Goal: Transaction & Acquisition: Obtain resource

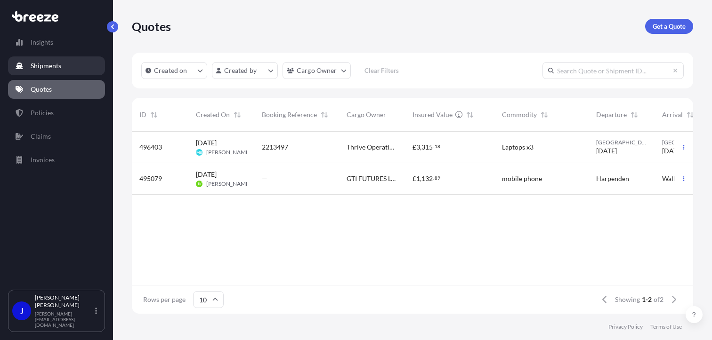
scroll to position [180, 553]
click at [662, 23] on p "Get a Quote" at bounding box center [668, 26] width 33 height 9
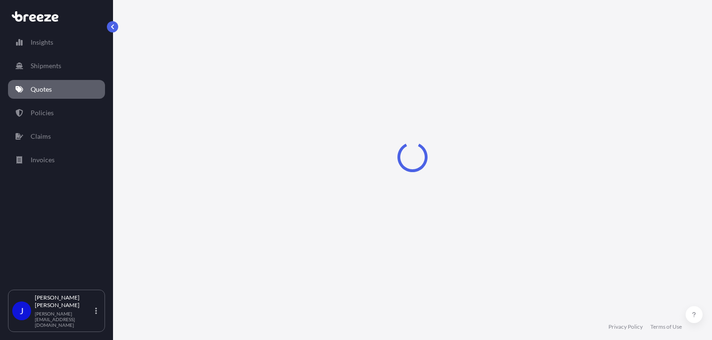
select select "Sea"
select select "1"
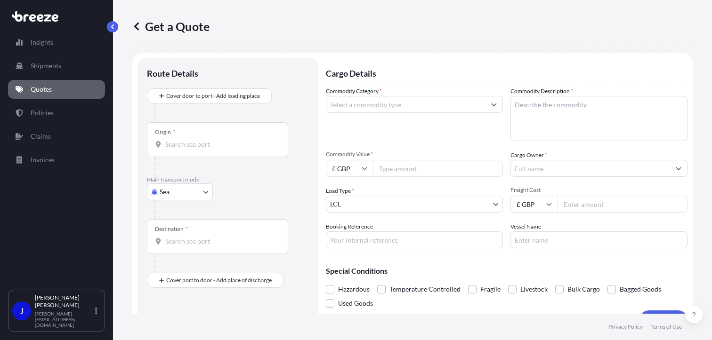
scroll to position [15, 0]
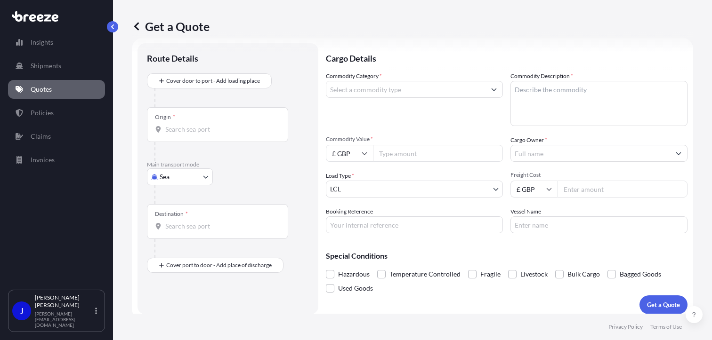
click at [207, 178] on body "Insights Shipments Quotes Policies Claims Invoices J [PERSON_NAME] [PERSON_NAME…" at bounding box center [356, 170] width 712 height 340
click at [168, 233] on span "Road" at bounding box center [172, 234] width 15 height 9
select select "Road"
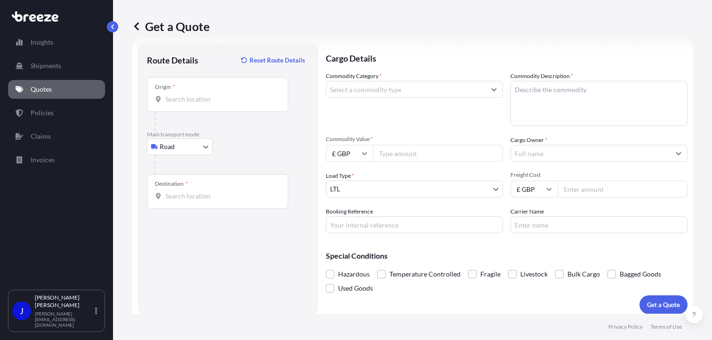
click at [199, 92] on div "Origin *" at bounding box center [217, 94] width 141 height 35
click at [199, 95] on input "Origin *" at bounding box center [220, 99] width 111 height 9
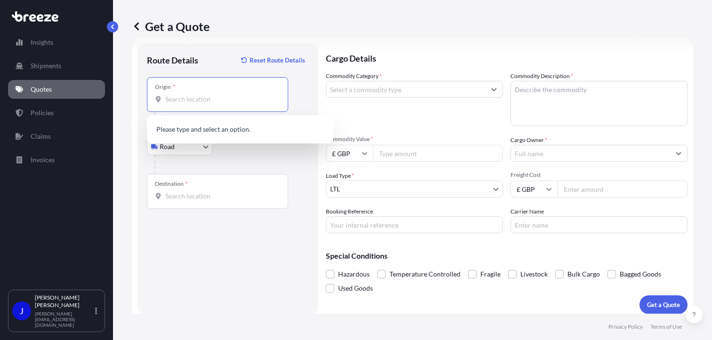
click at [190, 97] on input "Origin *" at bounding box center [220, 99] width 111 height 9
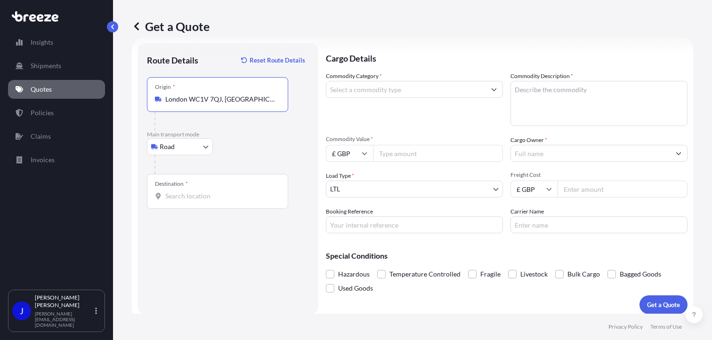
type input "London WC1V 7QJ, [GEOGRAPHIC_DATA]"
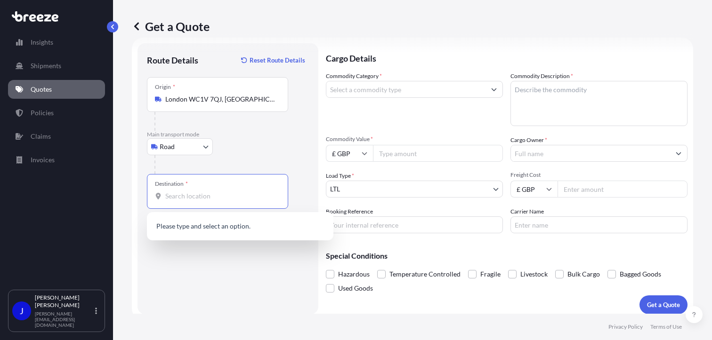
click at [202, 199] on input "Destination *" at bounding box center [220, 196] width 111 height 9
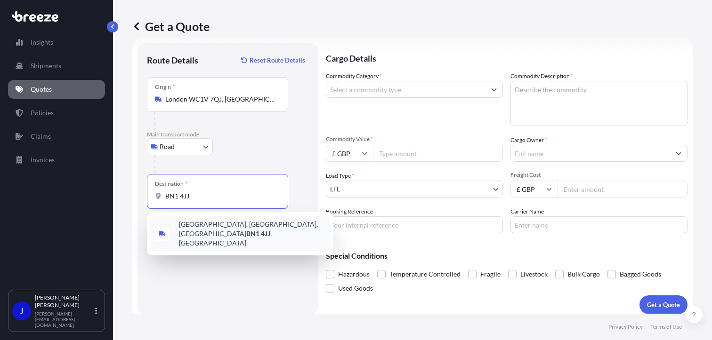
click at [237, 235] on span "[STREET_ADDRESS]" at bounding box center [252, 234] width 147 height 28
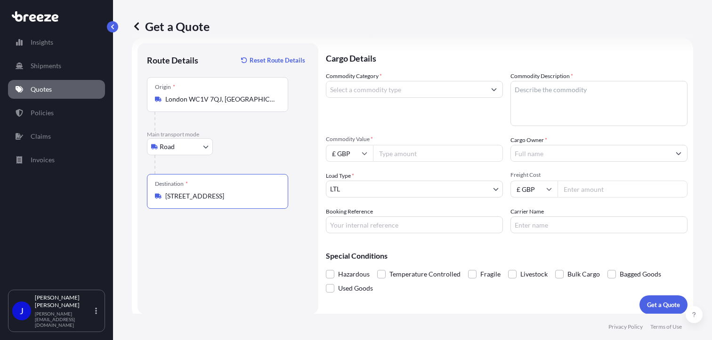
type input "[STREET_ADDRESS]"
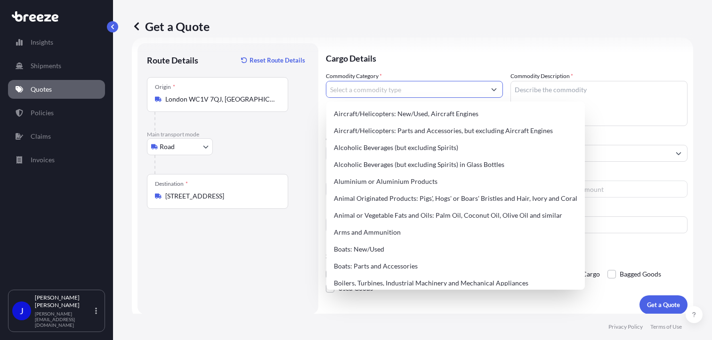
click at [388, 89] on input "Commodity Category *" at bounding box center [405, 89] width 159 height 17
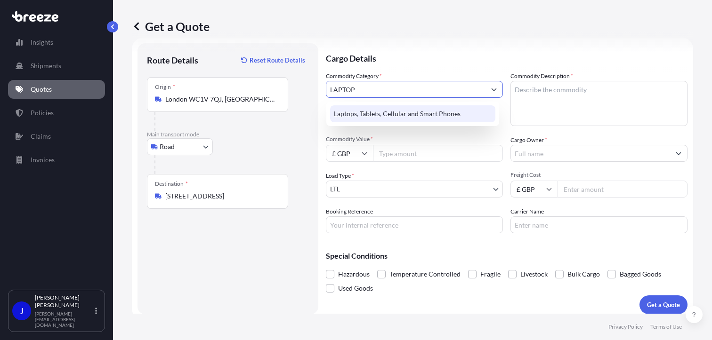
click at [403, 110] on div "Laptops, Tablets, Cellular and Smart Phones" at bounding box center [412, 113] width 165 height 17
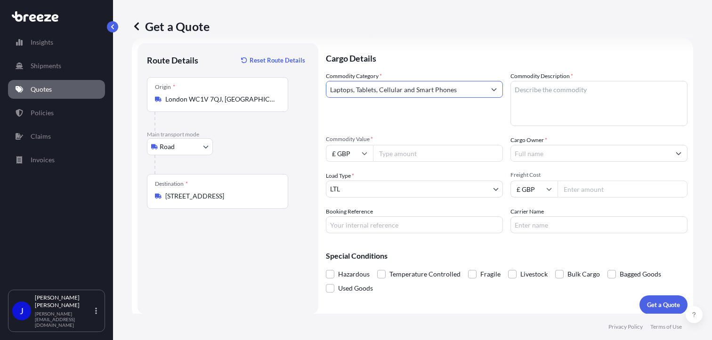
type input "Laptops, Tablets, Cellular and Smart Phones"
click at [531, 90] on textarea "Commodity Description *" at bounding box center [598, 103] width 177 height 45
type textarea "LAPTOP"
click at [449, 154] on input "Commodity Value *" at bounding box center [438, 153] width 130 height 17
type input "1000"
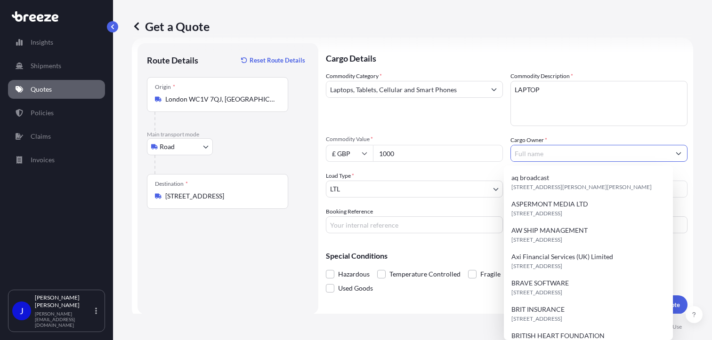
click at [536, 153] on input "Cargo Owner *" at bounding box center [590, 153] width 159 height 17
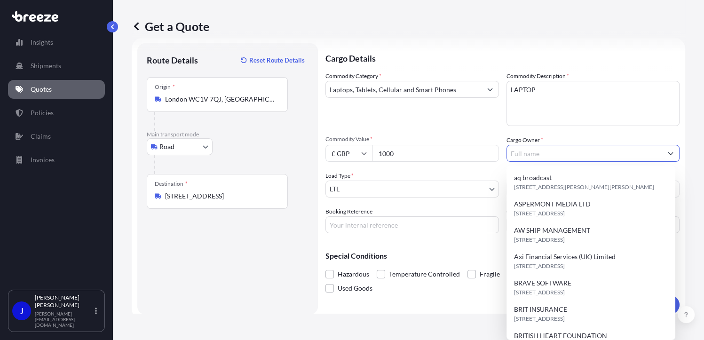
type input "Y"
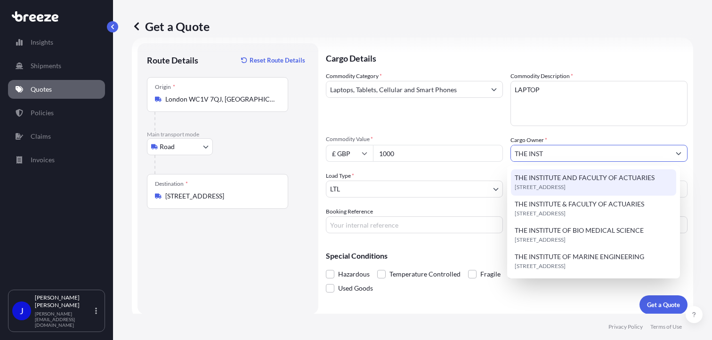
click at [586, 179] on span "THE INSTITUTE AND FACULTY OF ACTUARIES" at bounding box center [584, 177] width 140 height 9
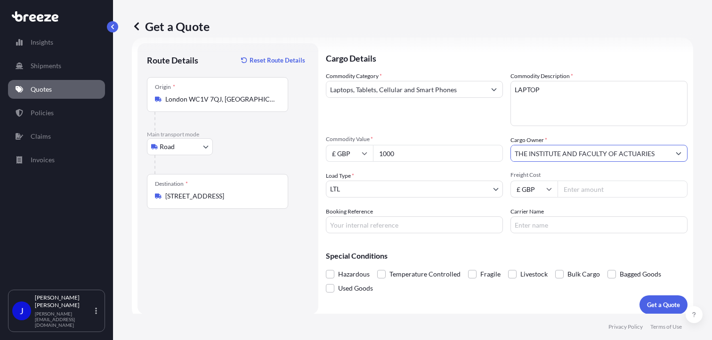
type input "THE INSTITUTE AND FACULTY OF ACTUARIES"
click at [576, 192] on input "Freight Cost" at bounding box center [622, 189] width 130 height 17
type input "14"
click at [639, 296] on button "Get a Quote" at bounding box center [663, 305] width 48 height 19
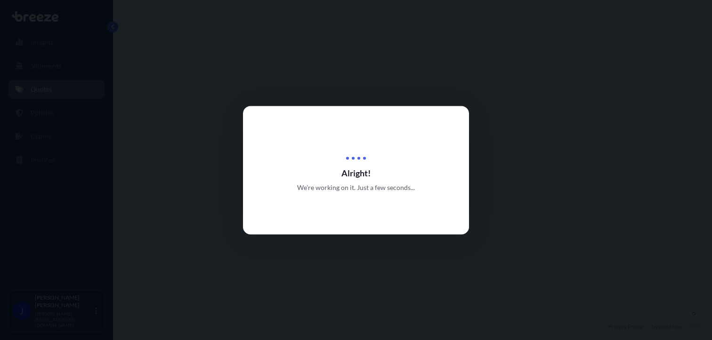
select select "Road"
select select "1"
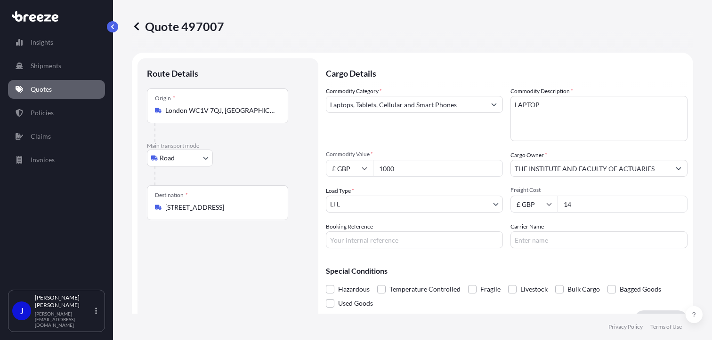
click at [590, 206] on input "14" at bounding box center [622, 204] width 130 height 17
type input "14.97"
click at [412, 245] on input "Booking Reference" at bounding box center [414, 240] width 177 height 17
click at [413, 242] on input "Booking Reference" at bounding box center [414, 240] width 177 height 17
type input "2214840"
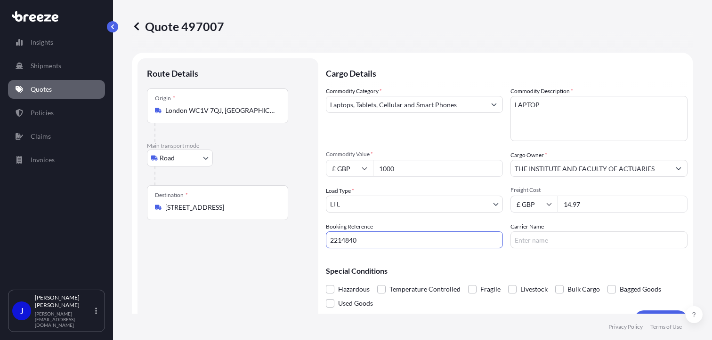
click at [456, 264] on div "Special Conditions Hazardous Temperature Controlled Fragile Livestock Bulk Carg…" at bounding box center [506, 283] width 361 height 55
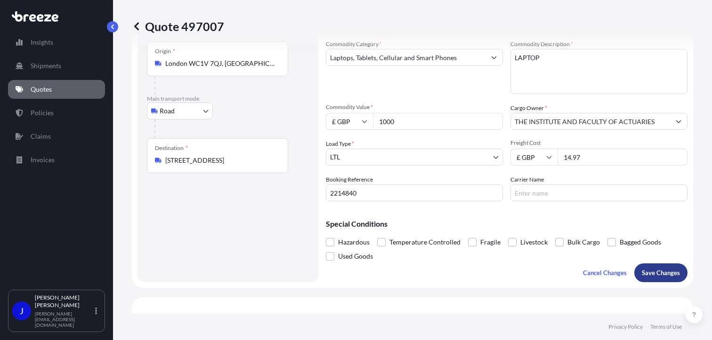
click at [654, 274] on p "Save Changes" at bounding box center [660, 272] width 38 height 9
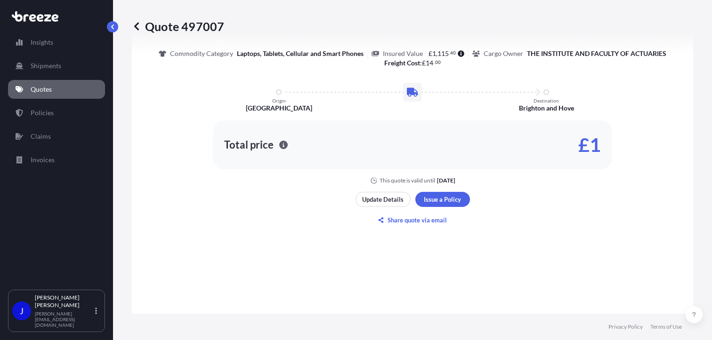
select select "Road"
select select "1"
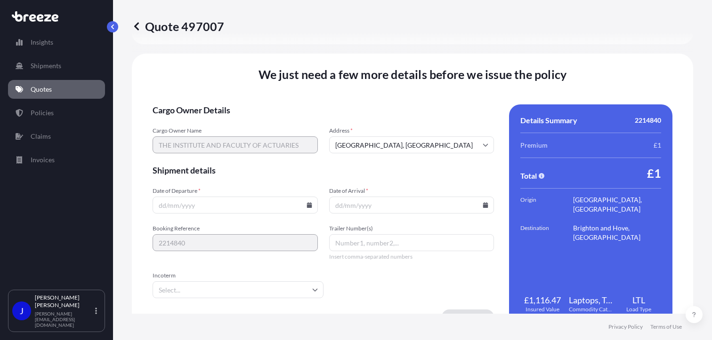
scroll to position [1173, 0]
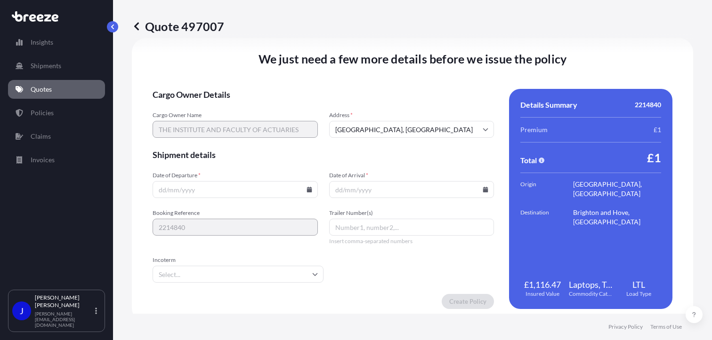
click at [306, 189] on icon at bounding box center [308, 190] width 5 height 6
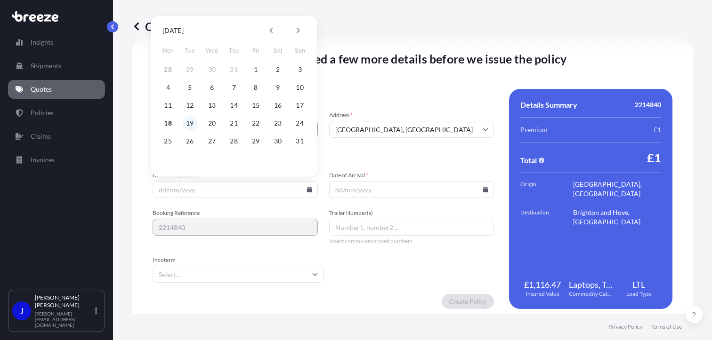
click at [188, 126] on button "19" at bounding box center [189, 123] width 15 height 15
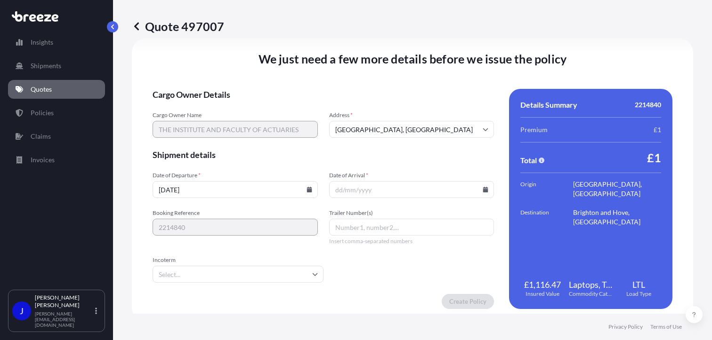
type input "[DATE]"
click at [483, 189] on icon at bounding box center [485, 190] width 5 height 6
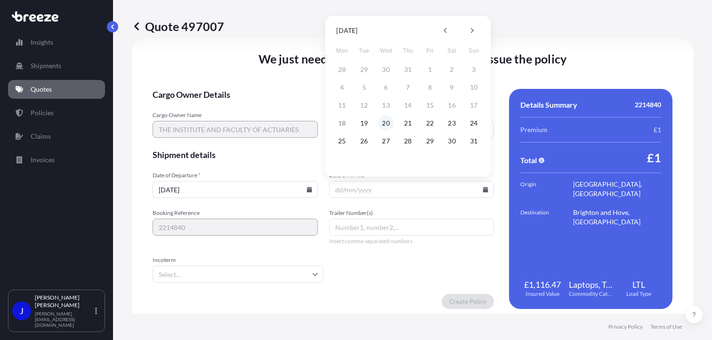
click at [384, 122] on button "20" at bounding box center [385, 123] width 15 height 15
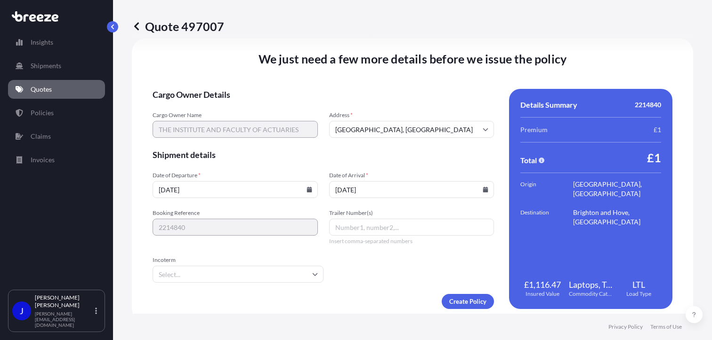
type input "[DATE]"
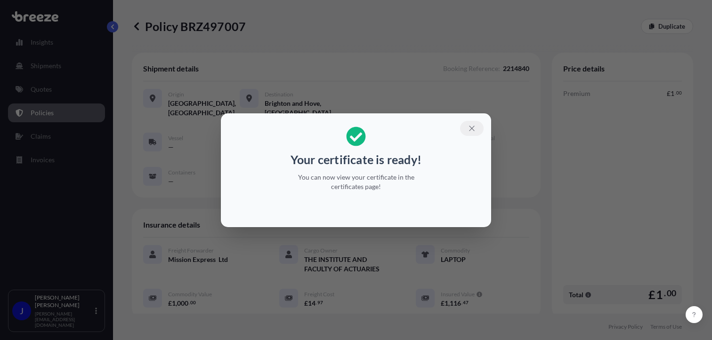
click at [471, 128] on icon "button" at bounding box center [471, 128] width 5 height 5
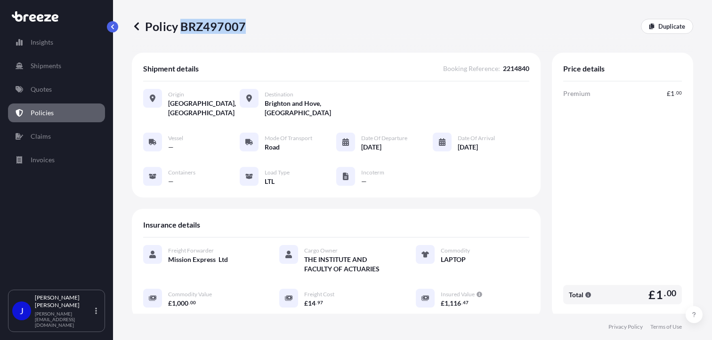
drag, startPoint x: 179, startPoint y: 25, endPoint x: 242, endPoint y: 26, distance: 63.1
click at [242, 26] on p "Policy BRZ497007" at bounding box center [189, 26] width 114 height 15
drag, startPoint x: 242, startPoint y: 26, endPoint x: 238, endPoint y: 28, distance: 4.9
copy p "BRZ497007"
click at [56, 91] on link "Quotes" at bounding box center [56, 89] width 97 height 19
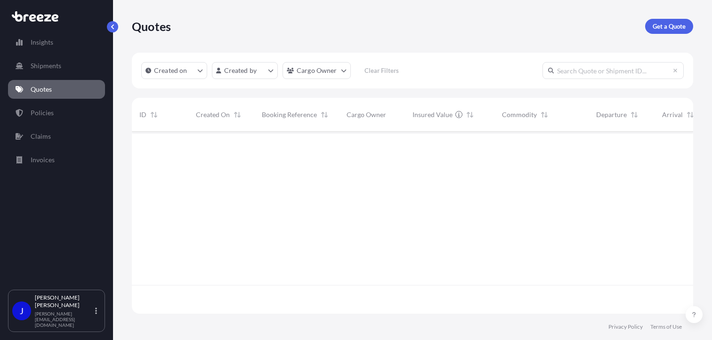
scroll to position [180, 553]
click at [653, 24] on p "Get a Quote" at bounding box center [668, 26] width 33 height 9
select select "Sea"
select select "1"
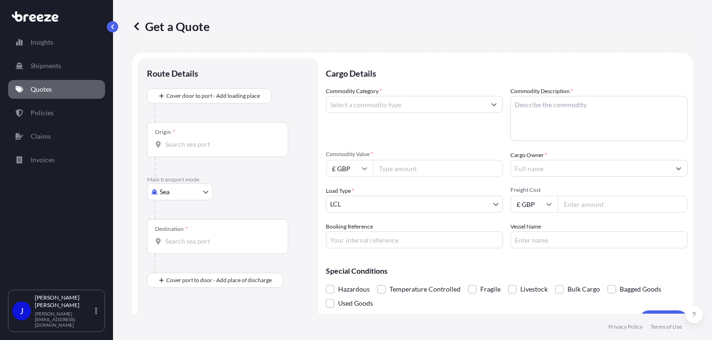
scroll to position [15, 0]
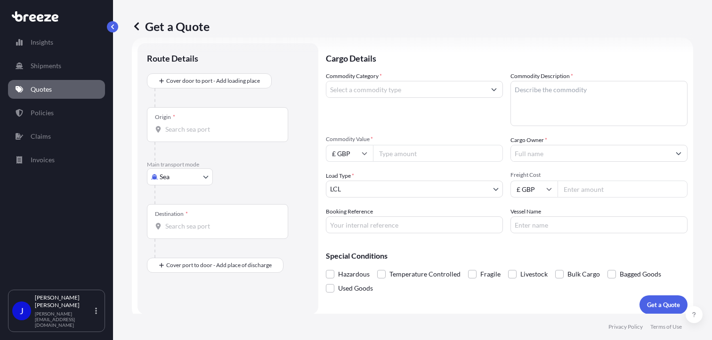
click at [186, 181] on body "Insights Shipments Quotes Policies Claims Invoices J [PERSON_NAME] [PERSON_NAME…" at bounding box center [356, 170] width 712 height 340
click at [177, 227] on div "Road" at bounding box center [180, 234] width 58 height 17
select select "Road"
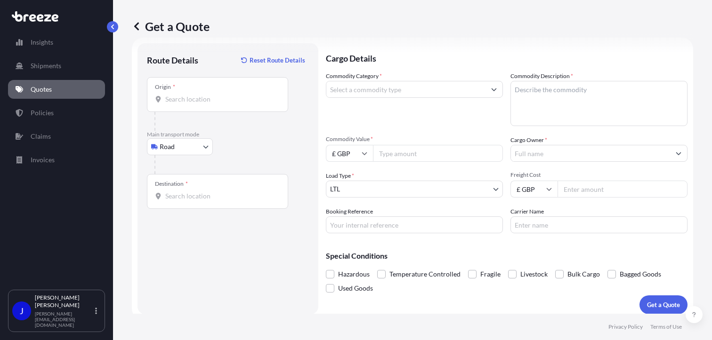
click at [196, 107] on div "Origin *" at bounding box center [217, 94] width 141 height 35
click at [196, 104] on input "Origin *" at bounding box center [220, 99] width 111 height 9
type input "London WC1V 7QJ, [GEOGRAPHIC_DATA]"
click at [228, 200] on input "Destination *" at bounding box center [220, 196] width 111 height 9
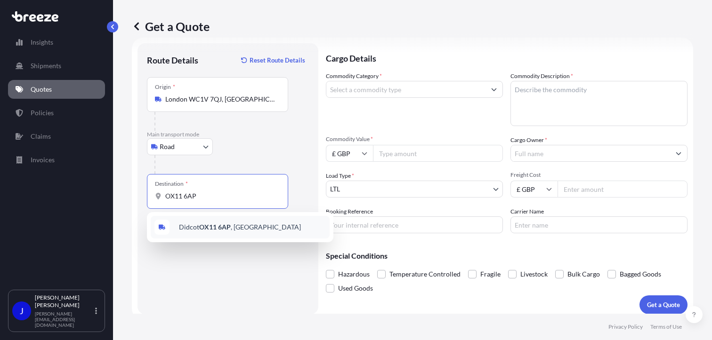
click at [234, 225] on span "[STREET_ADDRESS]" at bounding box center [240, 227] width 122 height 9
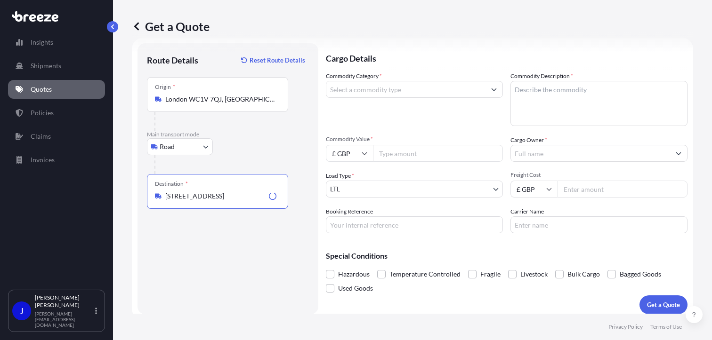
type input "[STREET_ADDRESS]"
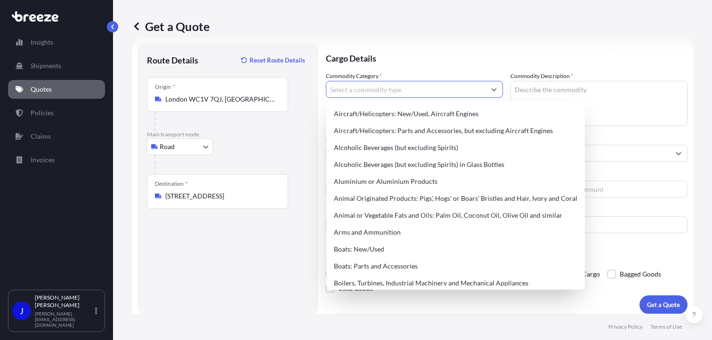
click at [376, 87] on input "Commodity Category *" at bounding box center [405, 89] width 159 height 17
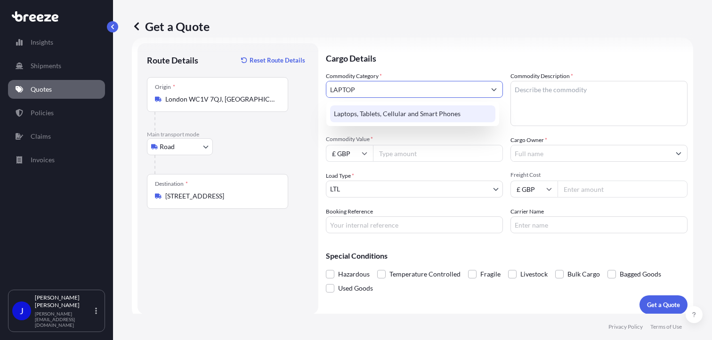
click at [396, 118] on div "Laptops, Tablets, Cellular and Smart Phones" at bounding box center [412, 113] width 165 height 17
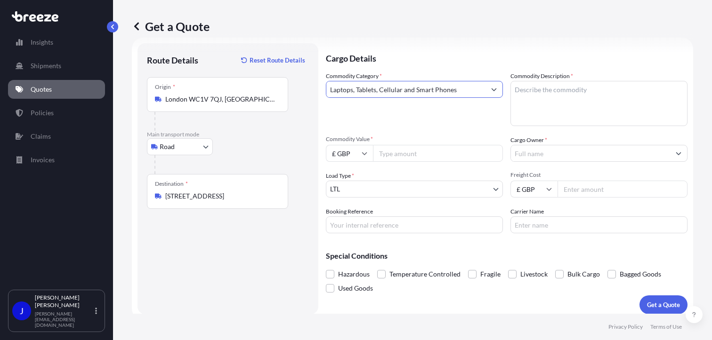
type input "Laptops, Tablets, Cellular and Smart Phones"
click at [536, 83] on textarea "Commodity Description *" at bounding box center [598, 103] width 177 height 45
type textarea "LAPTOP"
click at [465, 151] on input "Commodity Value *" at bounding box center [438, 153] width 130 height 17
type input "1000"
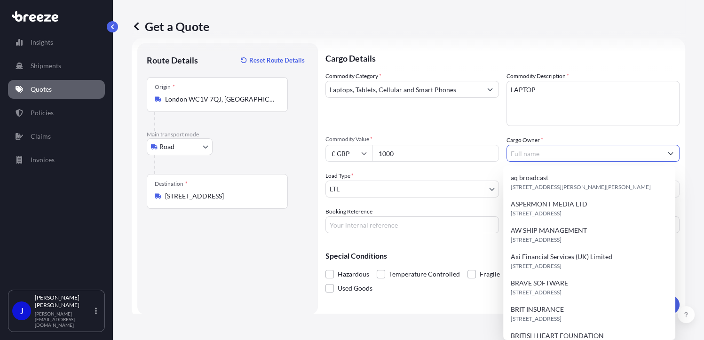
click at [552, 152] on input "Cargo Owner *" at bounding box center [585, 153] width 156 height 17
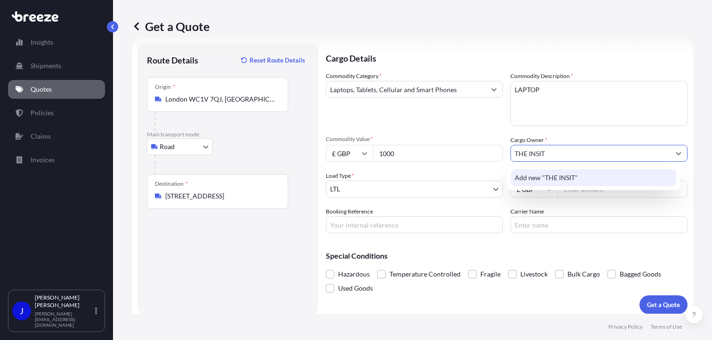
click at [570, 152] on input "THE INSIT" at bounding box center [590, 153] width 159 height 17
click at [583, 154] on input "THE INSITUTE" at bounding box center [590, 153] width 159 height 17
type input "T"
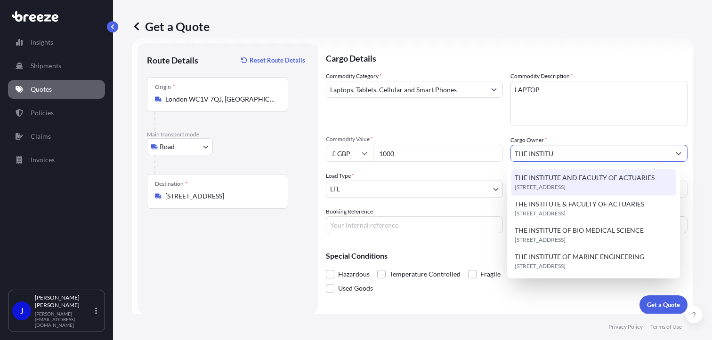
click at [593, 180] on span "THE INSTITUTE AND FACULTY OF ACTUARIES" at bounding box center [584, 177] width 140 height 9
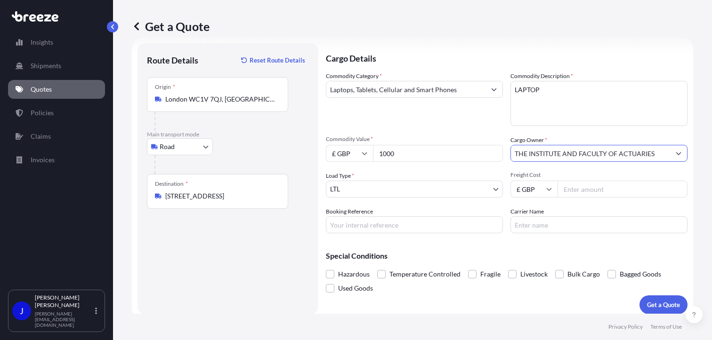
type input "THE INSTITUTE AND FACULTY OF ACTUARIES"
click at [580, 192] on input "Freight Cost" at bounding box center [622, 189] width 130 height 17
type input "14"
click at [639, 296] on button "Get a Quote" at bounding box center [663, 305] width 48 height 19
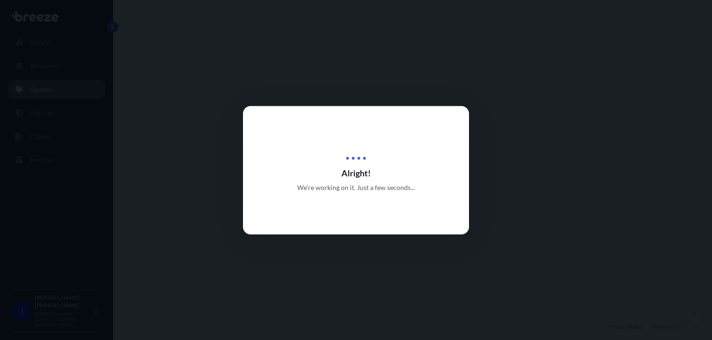
select select "Road"
select select "1"
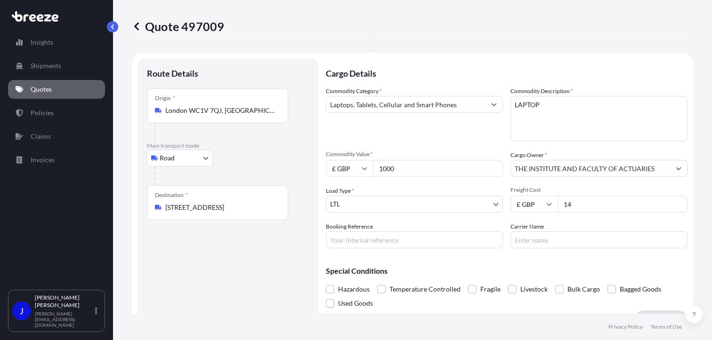
click at [583, 206] on input "14" at bounding box center [622, 204] width 130 height 17
type input "14.97"
paste input "2214842"
type input "2214842"
click at [495, 259] on div "Special Conditions Hazardous Temperature Controlled Fragile Livestock Bulk Carg…" at bounding box center [506, 283] width 361 height 55
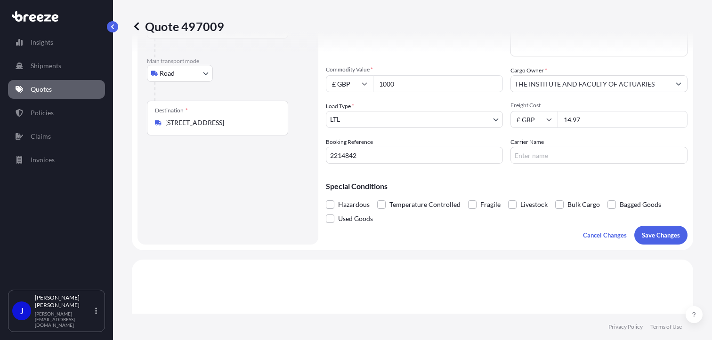
scroll to position [141, 0]
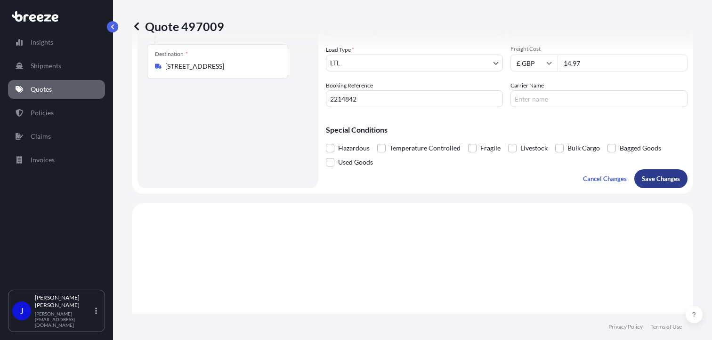
click at [655, 179] on p "Save Changes" at bounding box center [660, 178] width 38 height 9
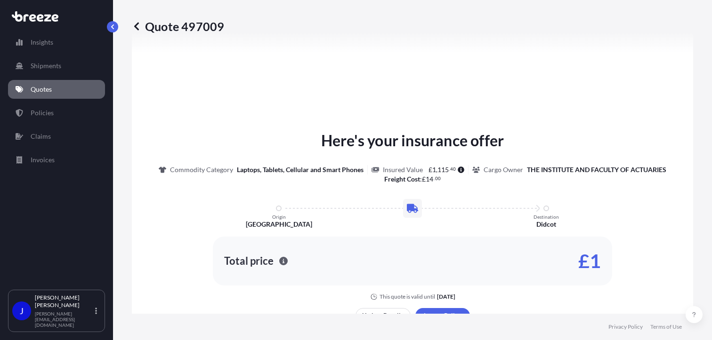
select select "Road"
select select "1"
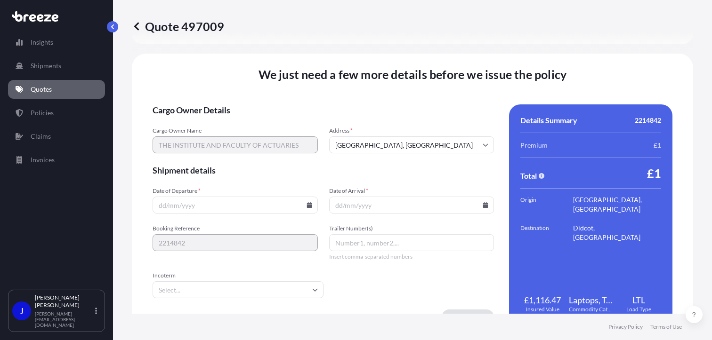
scroll to position [1173, 0]
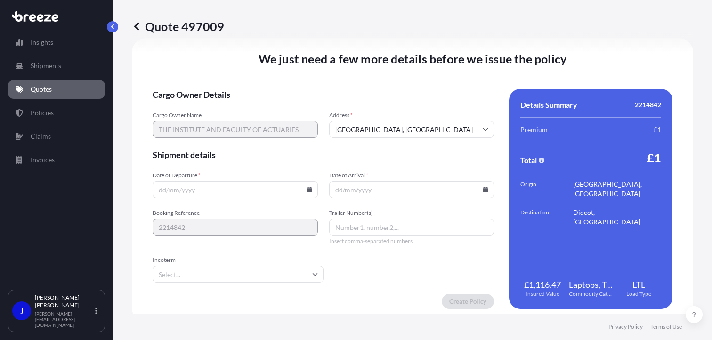
click at [307, 190] on icon at bounding box center [308, 190] width 5 height 6
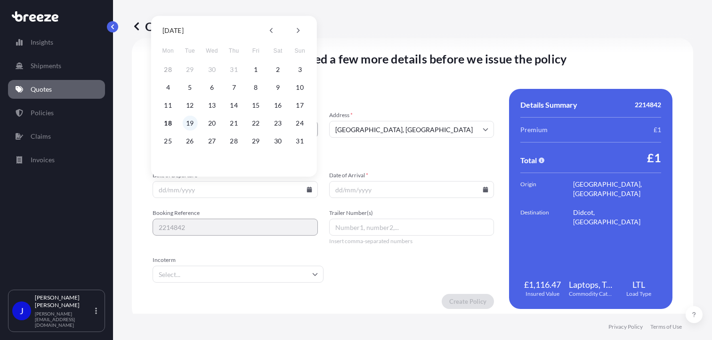
click at [186, 124] on button "19" at bounding box center [189, 123] width 15 height 15
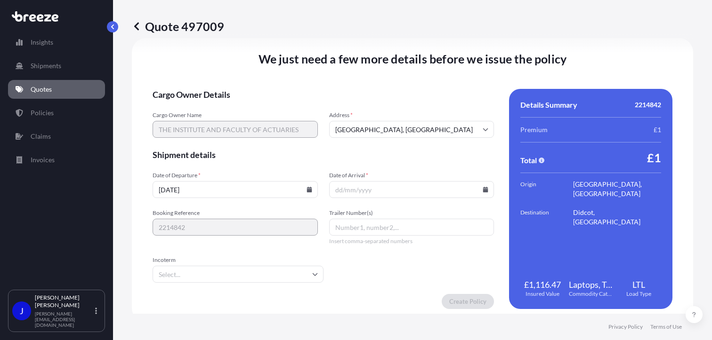
type input "[DATE]"
click at [483, 189] on icon at bounding box center [485, 190] width 5 height 6
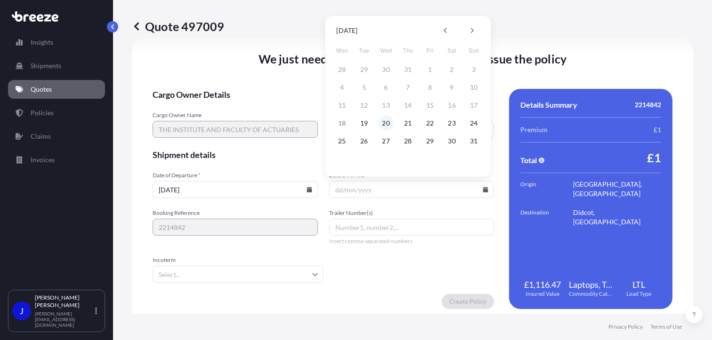
click at [386, 126] on button "20" at bounding box center [385, 123] width 15 height 15
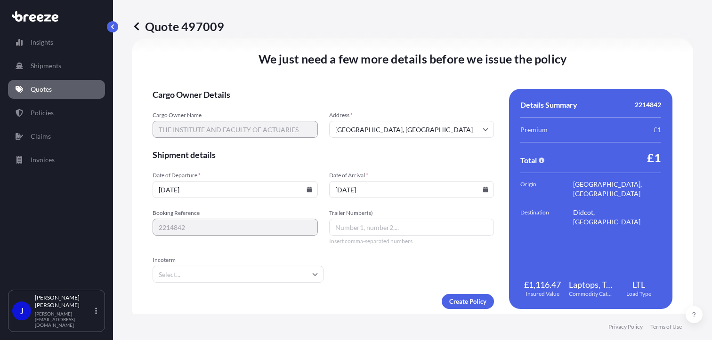
type input "[DATE]"
click at [465, 257] on form "Cargo Owner Details Cargo Owner Name THE INSTITUTE AND FACULTY OF ACTUARIES Add…" at bounding box center [322, 199] width 341 height 220
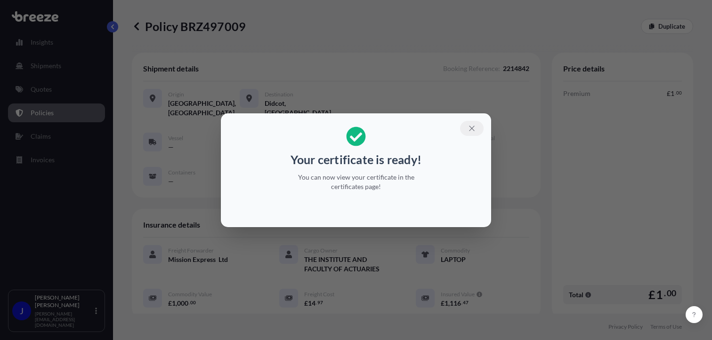
click at [471, 128] on icon "button" at bounding box center [471, 128] width 5 height 5
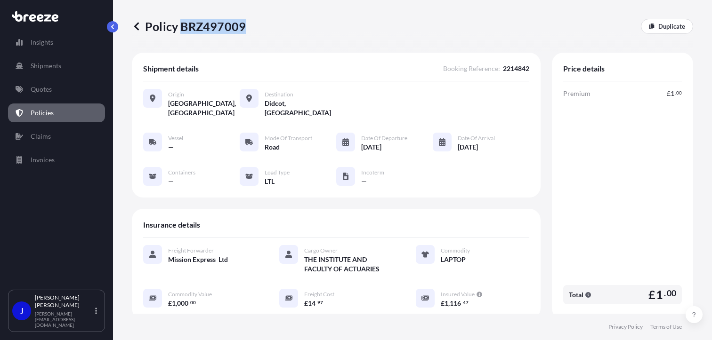
drag, startPoint x: 181, startPoint y: 28, endPoint x: 242, endPoint y: 27, distance: 61.7
click at [242, 27] on p "Policy BRZ497009" at bounding box center [189, 26] width 114 height 15
drag, startPoint x: 242, startPoint y: 27, endPoint x: 232, endPoint y: 27, distance: 9.9
copy p "BRZ497009"
